Goal: Go to known website: Go to known website

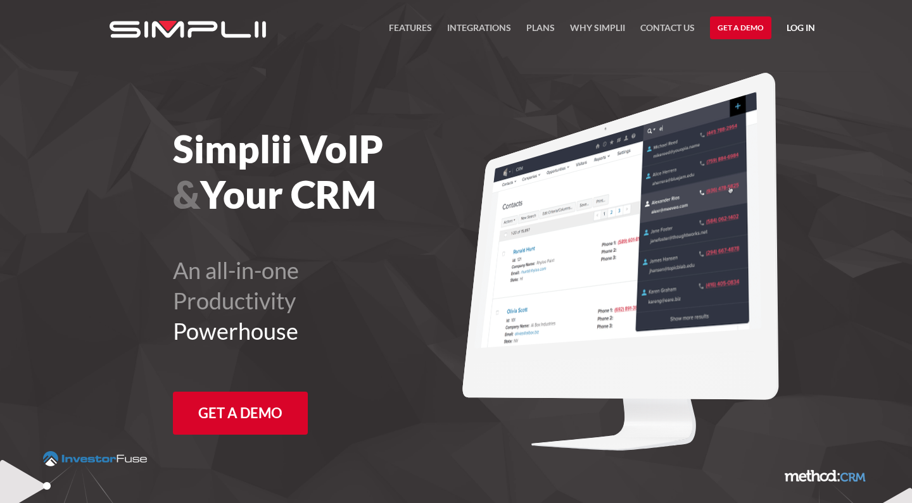
click at [795, 28] on link "Log in" at bounding box center [801, 29] width 28 height 19
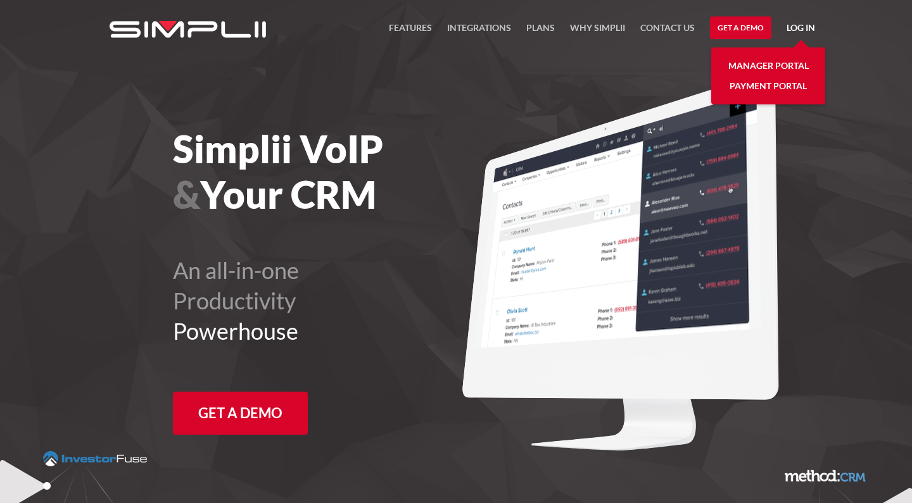
click at [759, 66] on link "Manager Portal" at bounding box center [768, 66] width 80 height 20
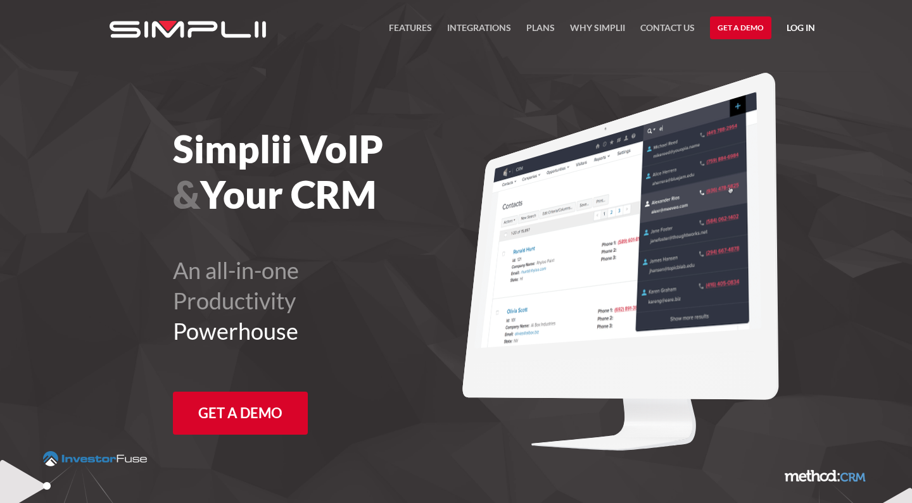
drag, startPoint x: 804, startPoint y: 32, endPoint x: 800, endPoint y: 25, distance: 8.8
click at [804, 31] on link "Log in" at bounding box center [801, 29] width 28 height 19
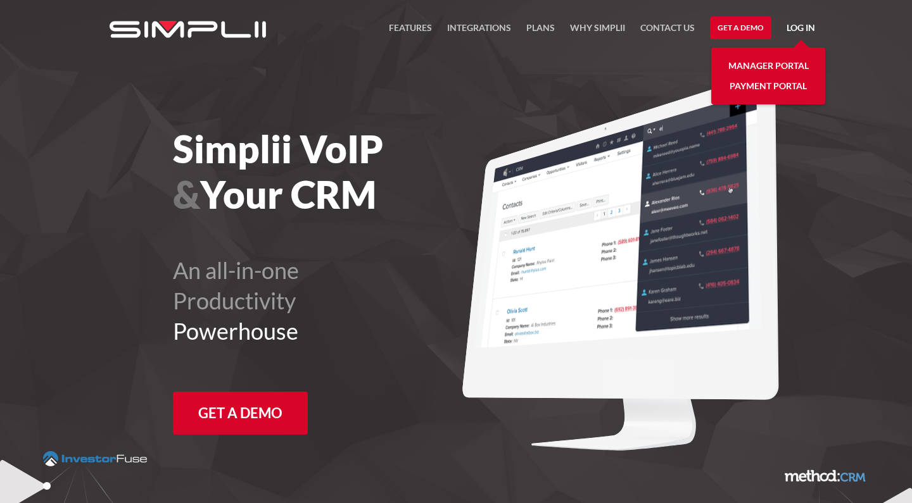
click at [800, 25] on link "Log in" at bounding box center [801, 29] width 28 height 19
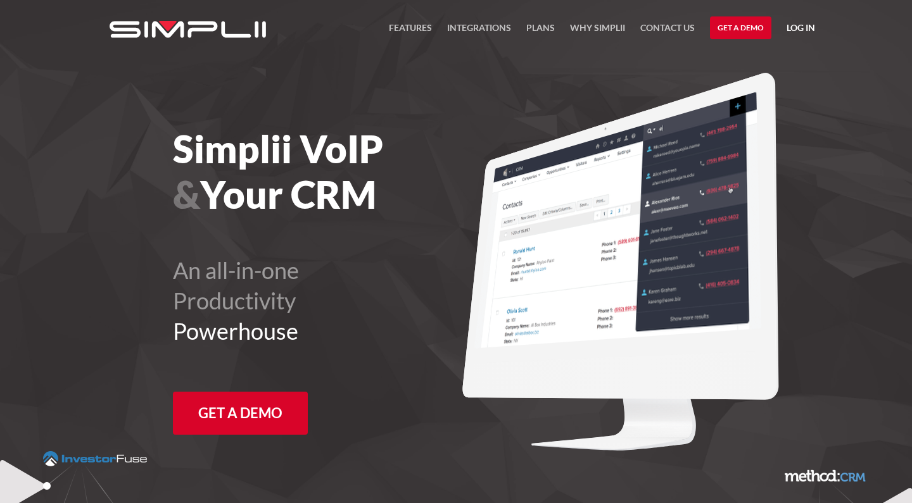
click at [797, 25] on link "Log in" at bounding box center [801, 29] width 28 height 19
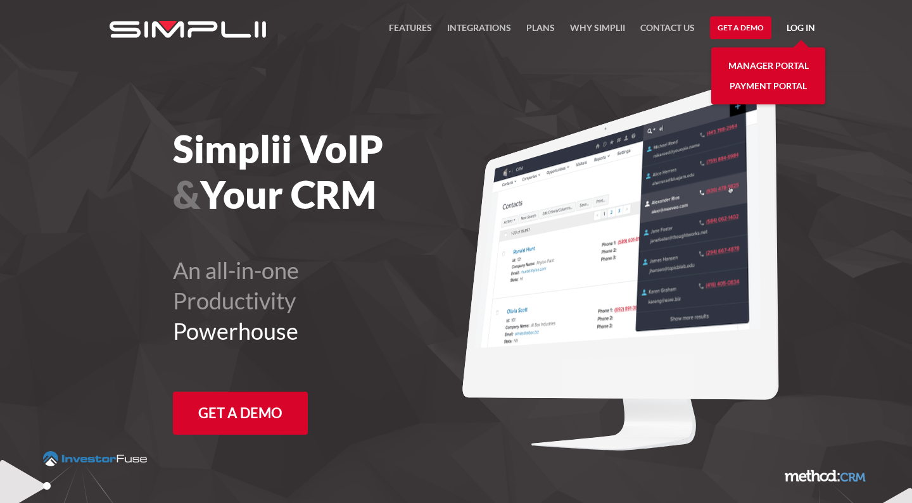
click at [771, 53] on div "Manager Portal Payment Portal" at bounding box center [768, 75] width 114 height 57
click at [766, 64] on link "Manager Portal" at bounding box center [768, 66] width 80 height 20
click at [801, 25] on link "Log in" at bounding box center [801, 29] width 28 height 19
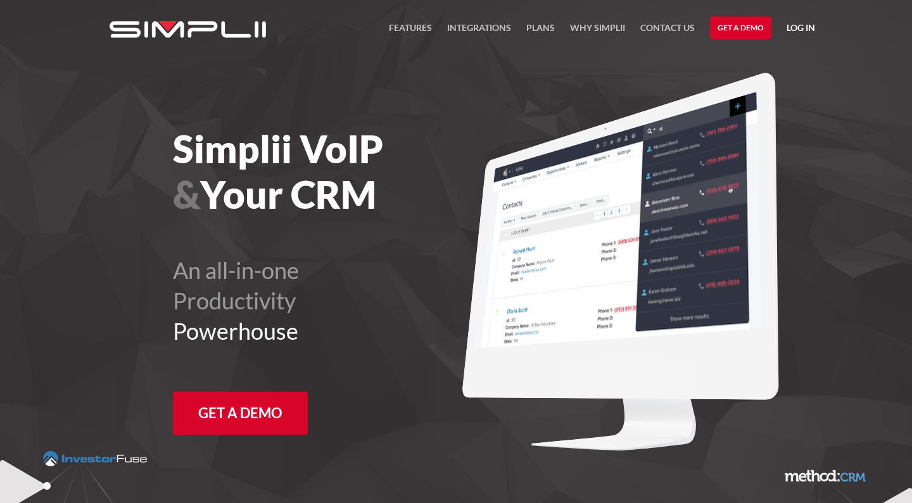
click at [799, 26] on link "Log in" at bounding box center [801, 29] width 28 height 19
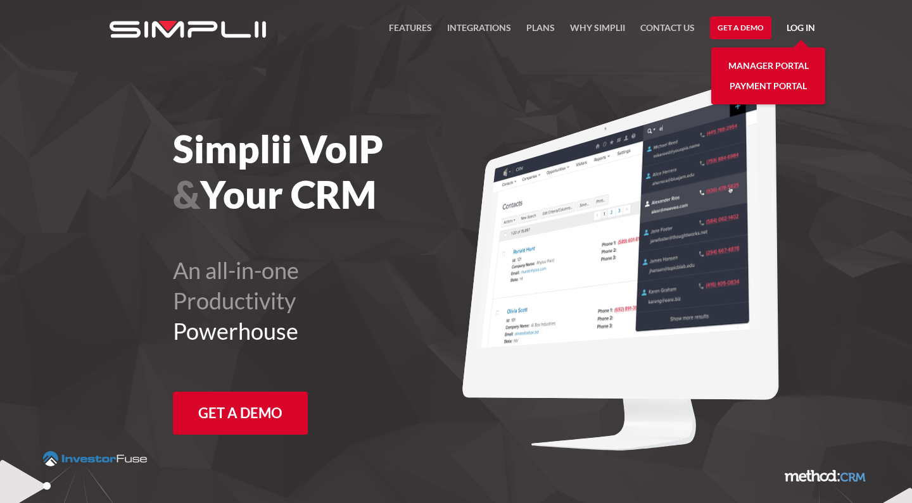
click at [783, 63] on link "Manager Portal" at bounding box center [768, 66] width 80 height 20
